Goal: Check status

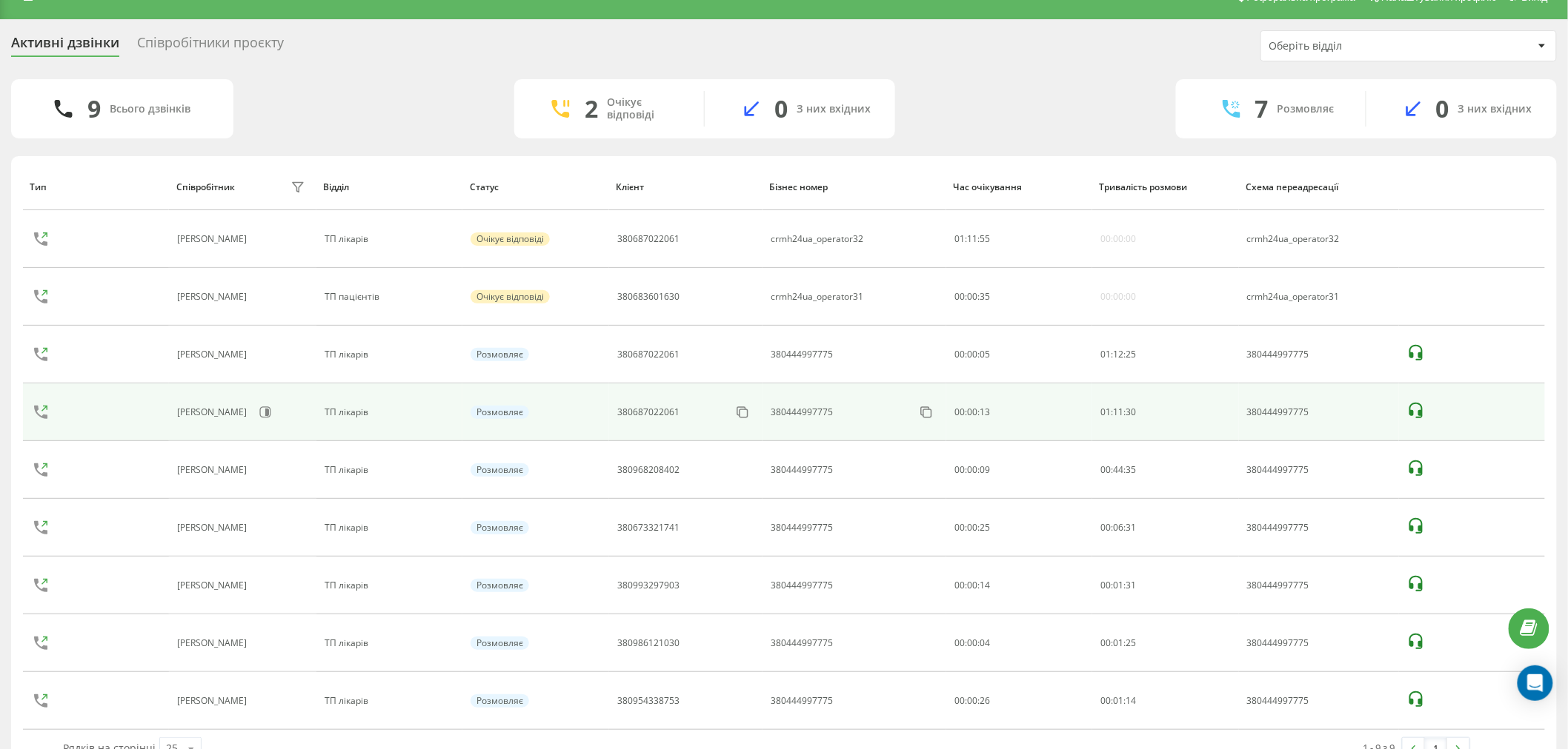
scroll to position [63, 0]
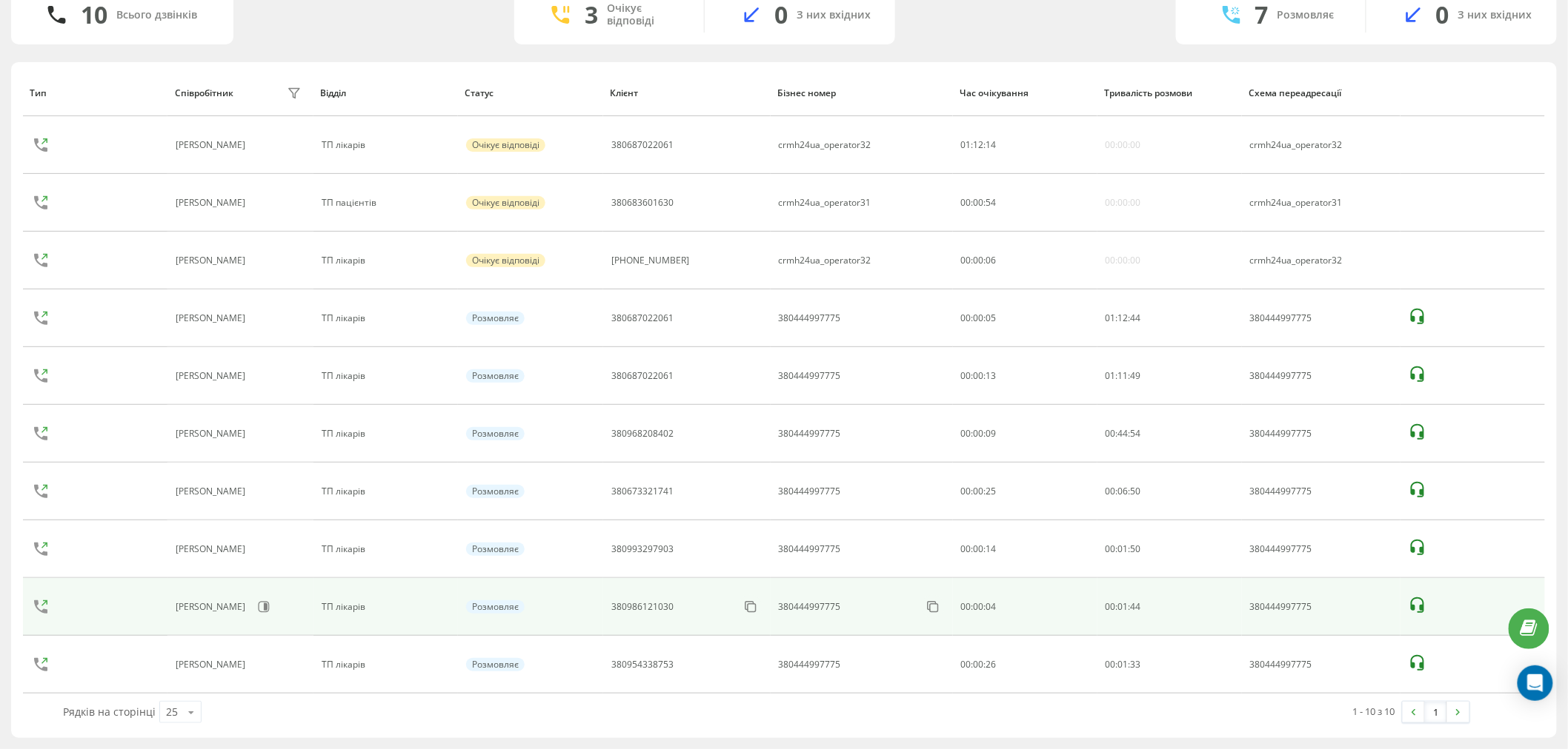
scroll to position [37, 0]
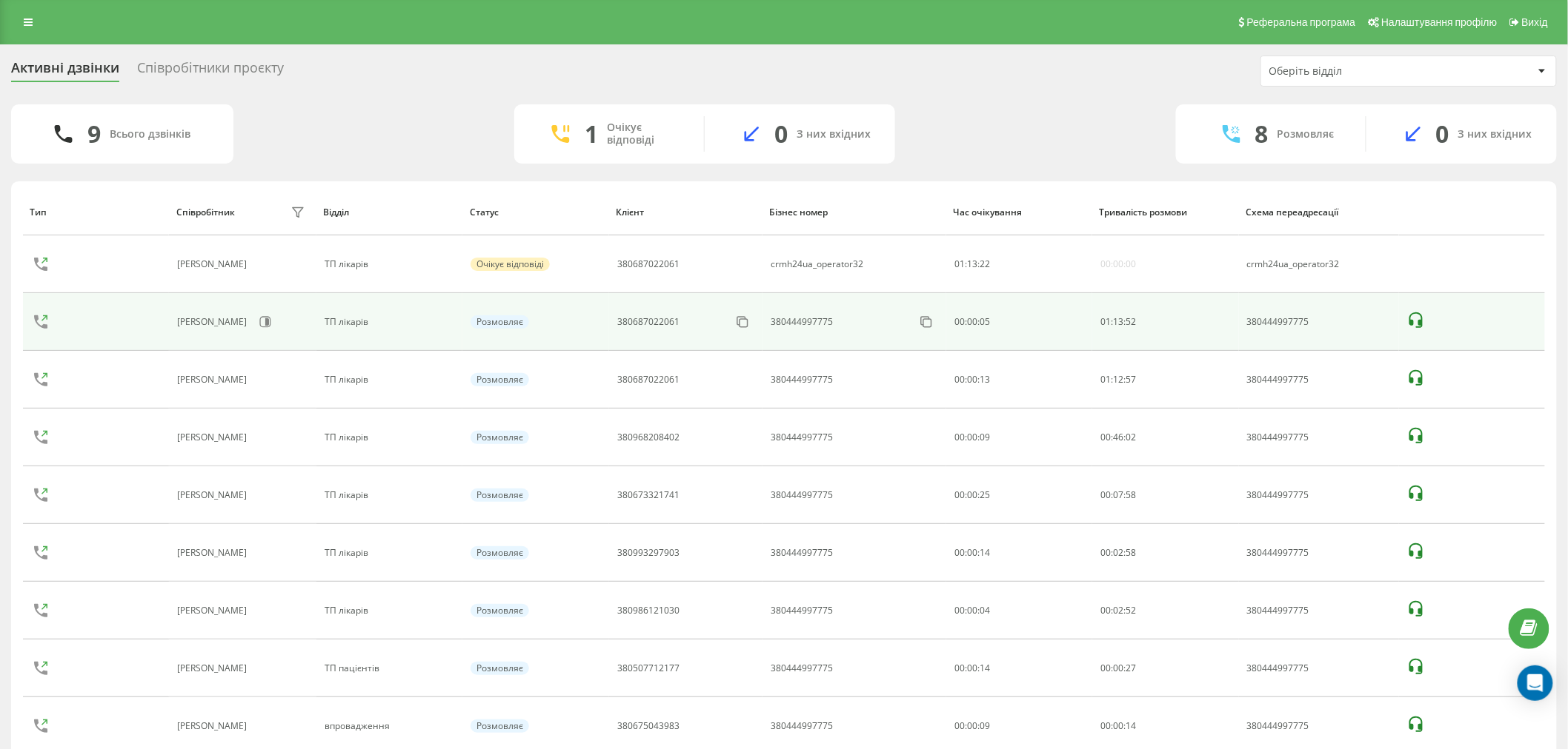
click at [1417, 326] on icon at bounding box center [1416, 320] width 18 height 18
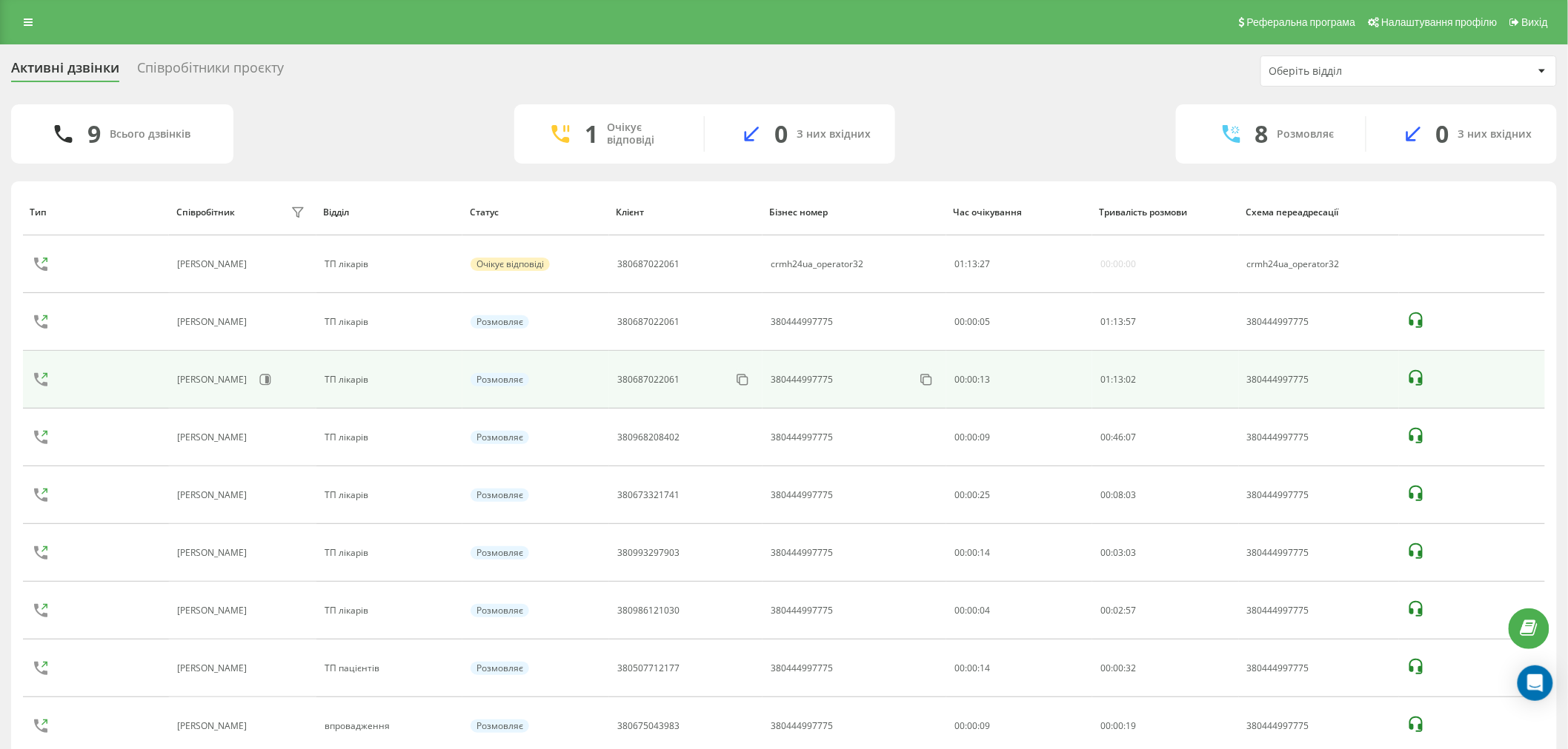
click at [1418, 376] on icon at bounding box center [1416, 378] width 18 height 18
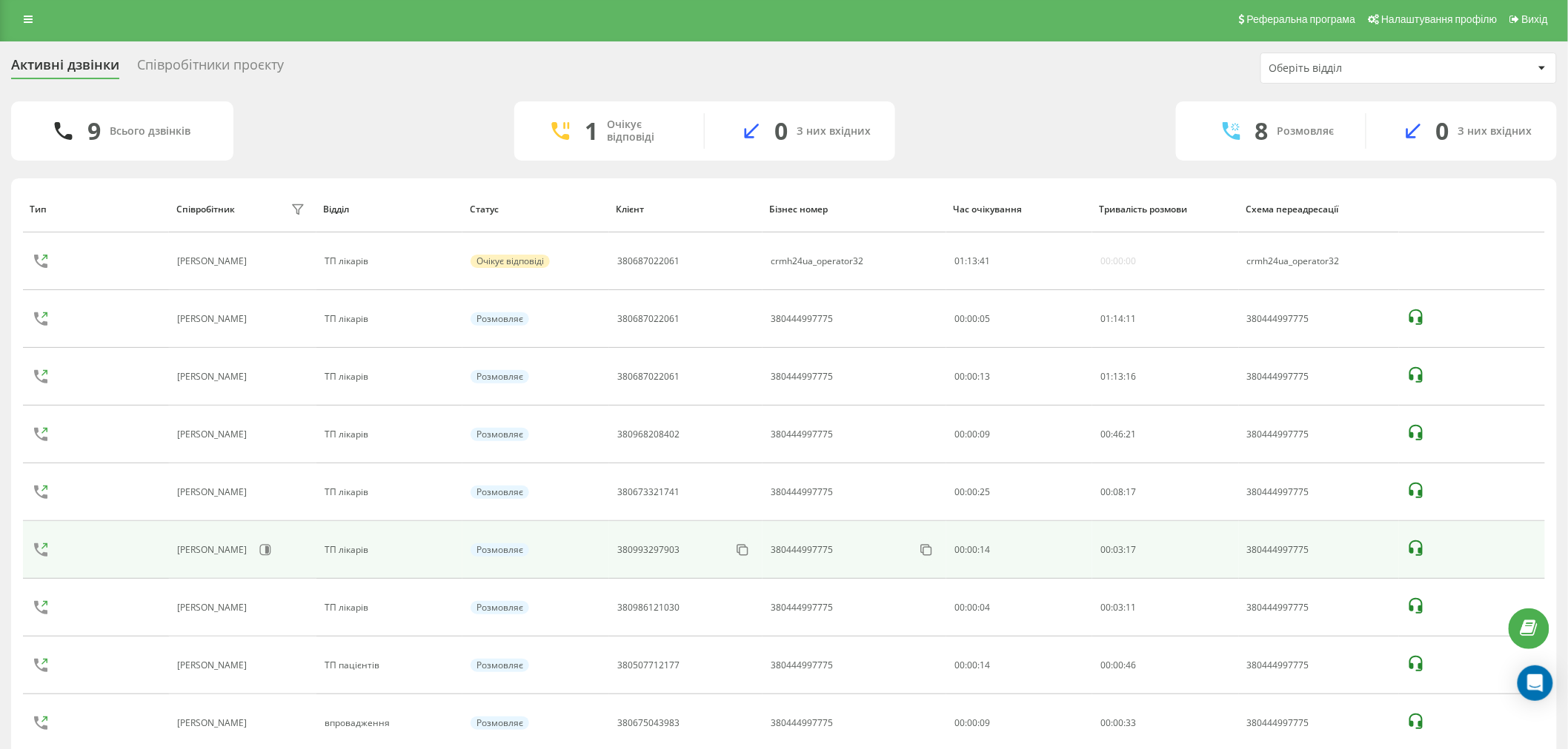
scroll to position [40, 0]
